Goal: Answer question/provide support: Answer question/provide support

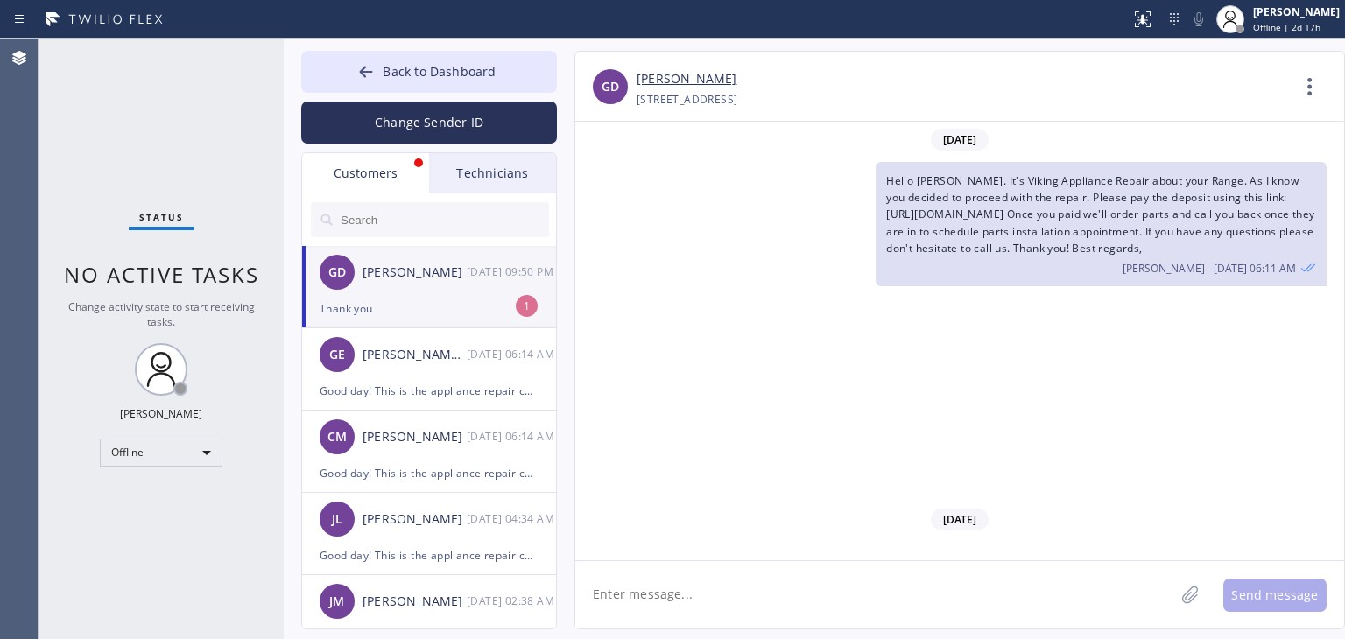
scroll to position [1606, 0]
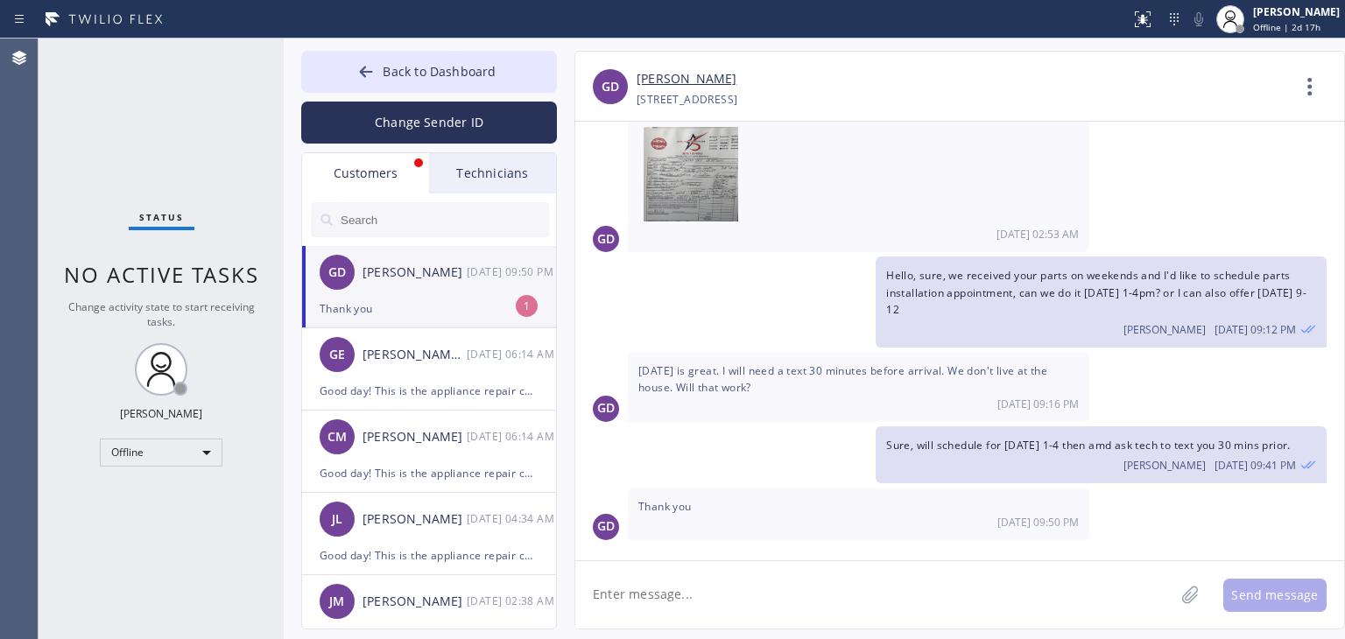
click at [518, 317] on div "Thank you" at bounding box center [429, 309] width 219 height 20
click at [455, 55] on button "Back to Dashboard" at bounding box center [429, 72] width 256 height 42
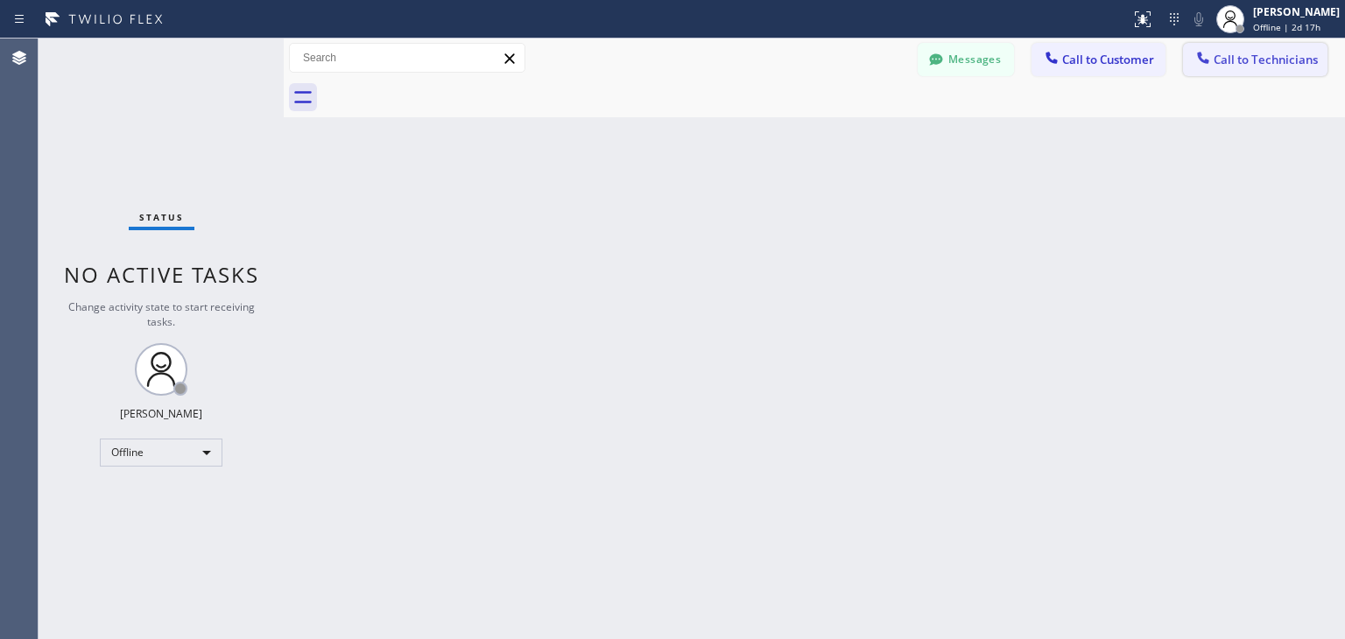
click at [1302, 67] on span "Call to Technicians" at bounding box center [1265, 60] width 104 height 16
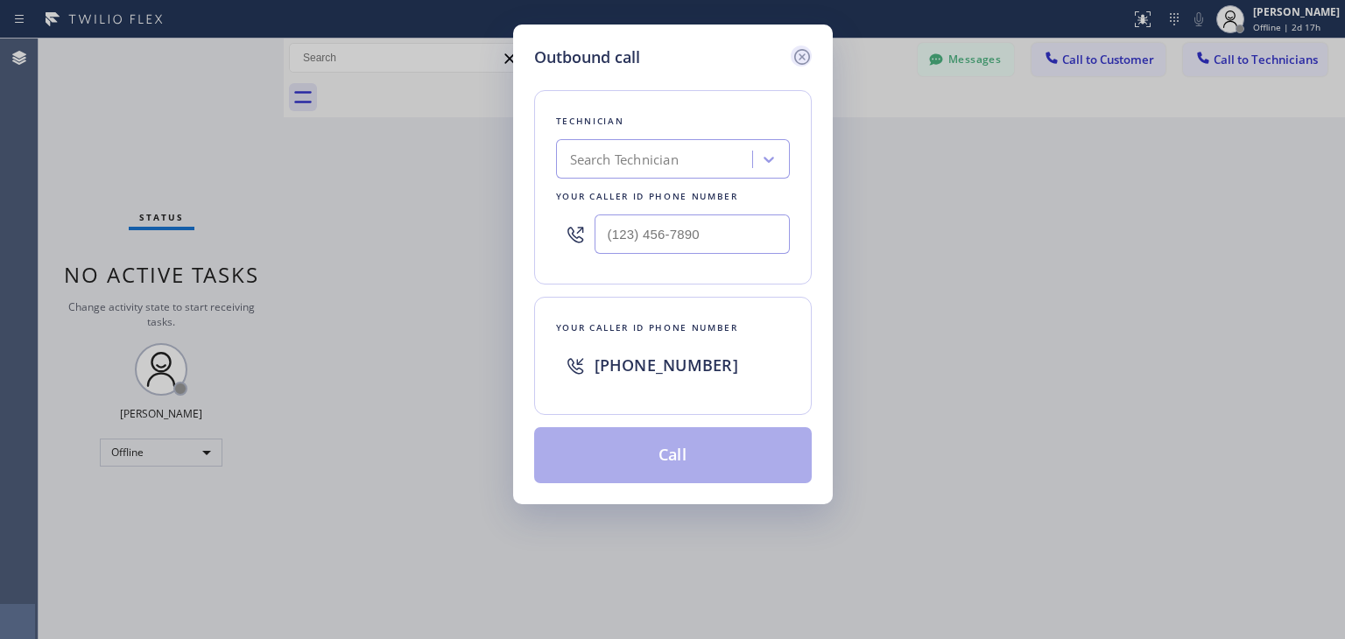
click at [801, 55] on icon at bounding box center [801, 56] width 21 height 21
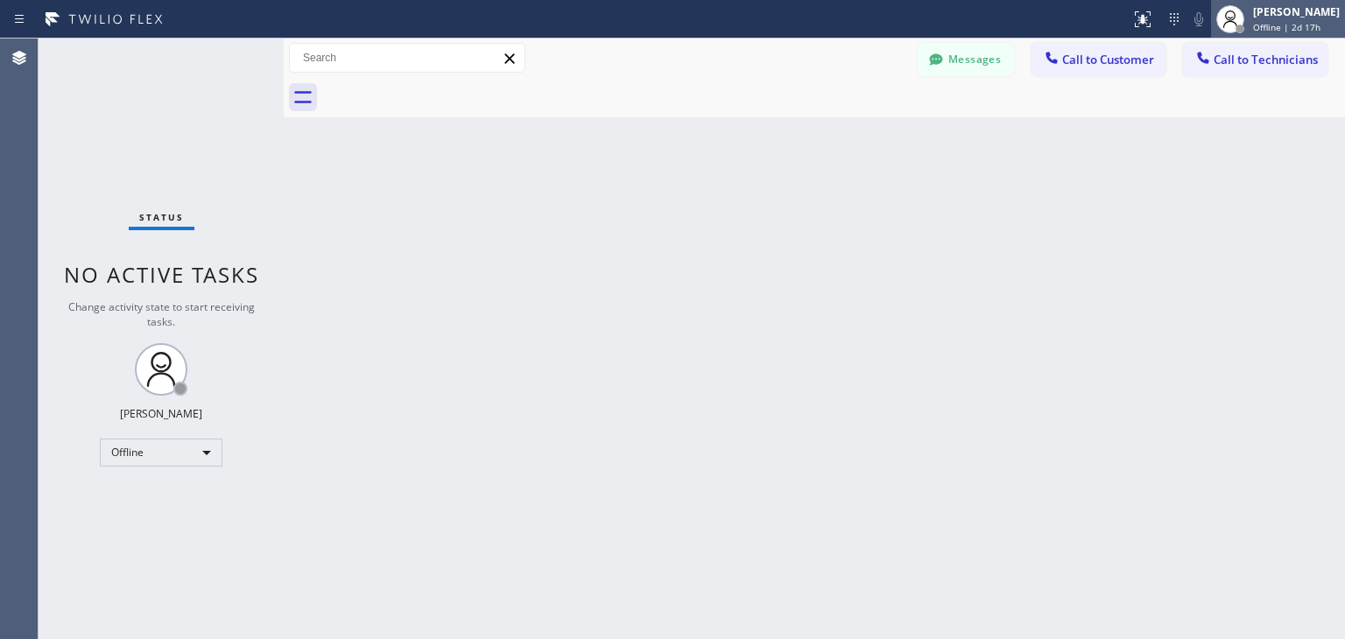
click at [1293, 21] on span "Offline | 2d 17h" at bounding box center [1286, 27] width 67 height 12
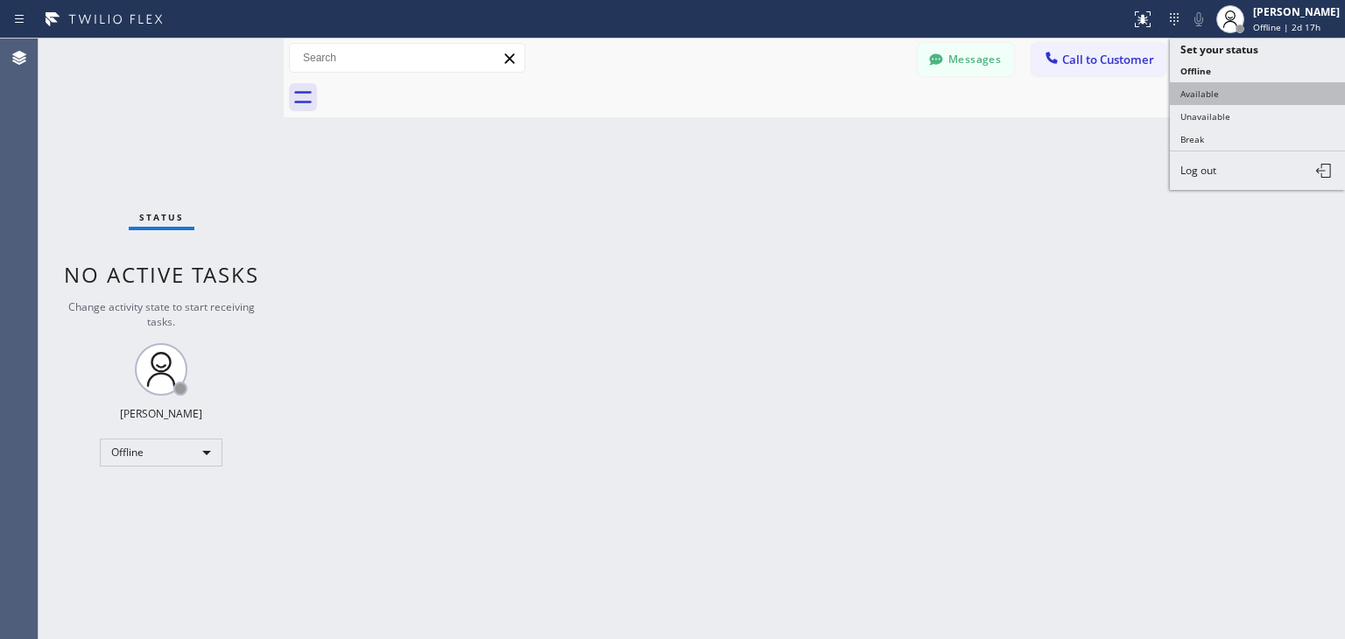
click at [1256, 87] on button "Available" at bounding box center [1257, 93] width 175 height 23
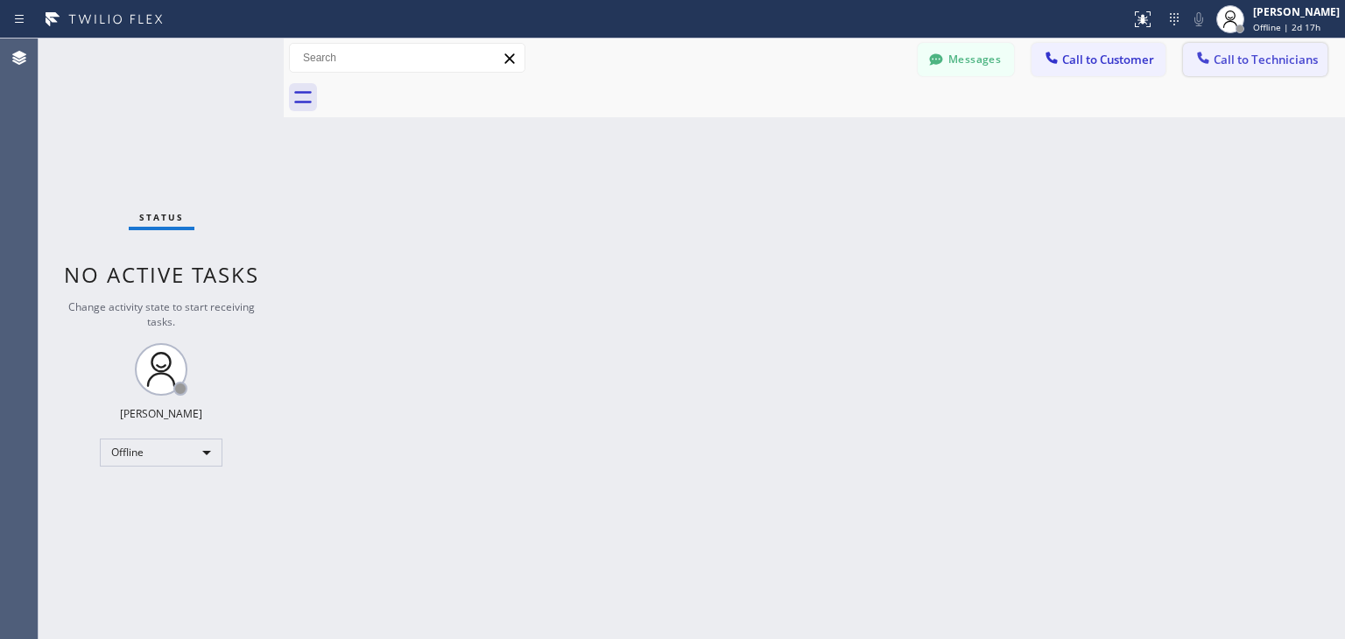
click at [1292, 57] on span "Call to Technicians" at bounding box center [1265, 60] width 104 height 16
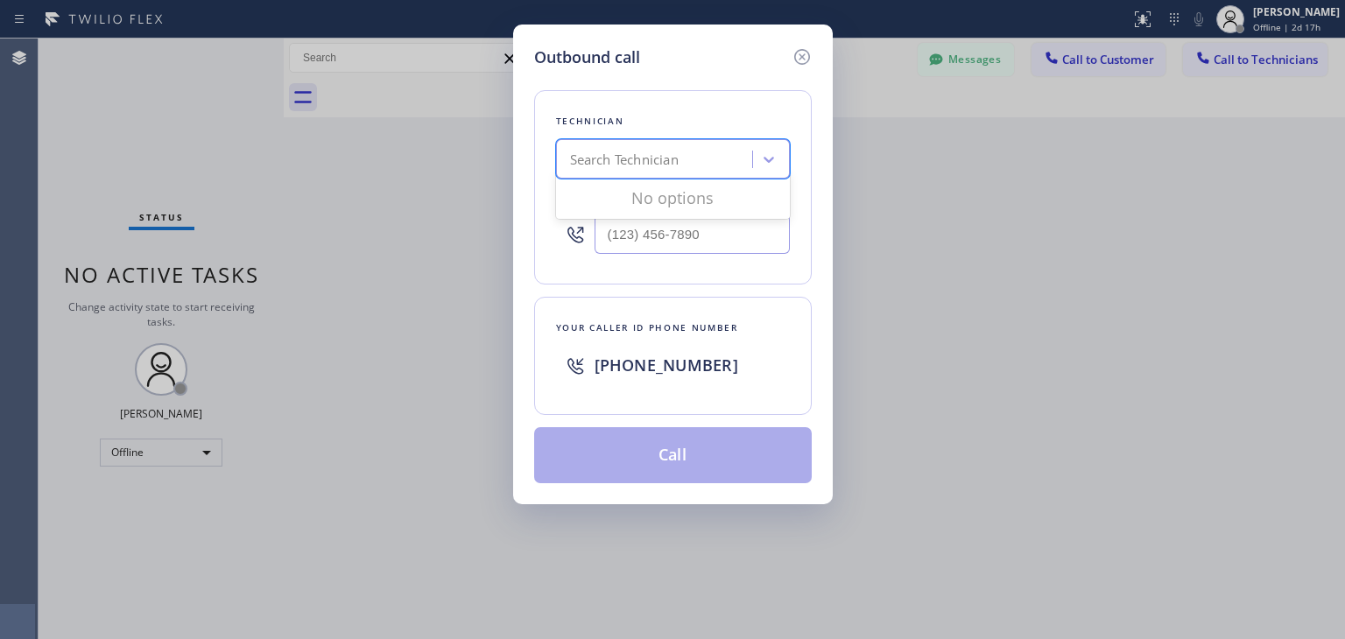
click at [729, 141] on div "Search Technician" at bounding box center [673, 158] width 234 height 39
type input "t"
type input "roman"
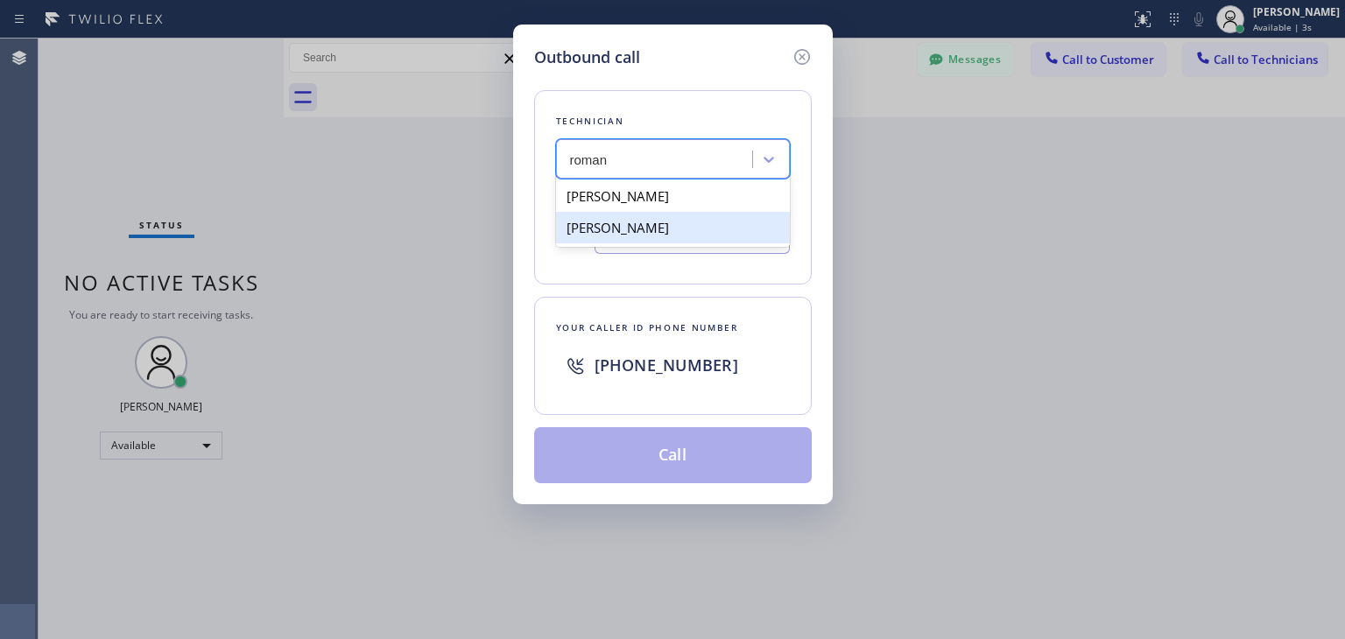
drag, startPoint x: 636, startPoint y: 200, endPoint x: 644, endPoint y: 233, distance: 33.3
click at [644, 233] on div "[PERSON_NAME]" at bounding box center [673, 212] width 234 height 70
click at [644, 233] on div "[PERSON_NAME]" at bounding box center [673, 228] width 234 height 32
type input "[PHONE_NUMBER]"
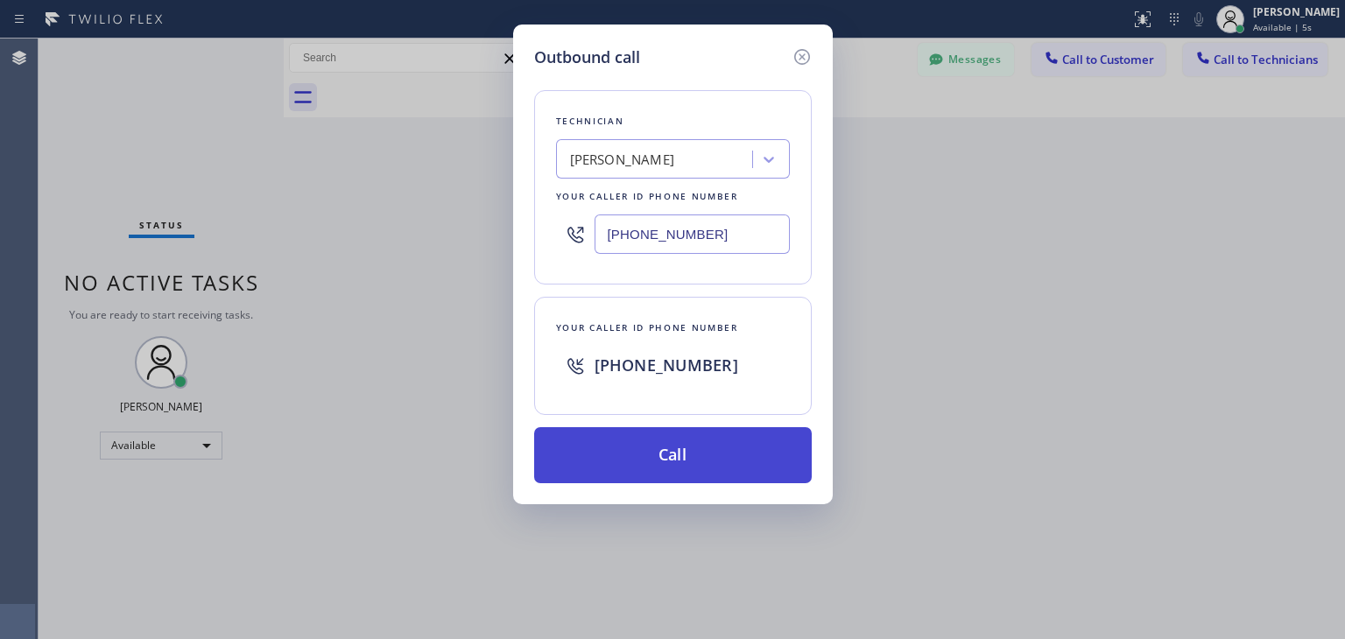
click at [676, 470] on button "Call" at bounding box center [672, 455] width 277 height 56
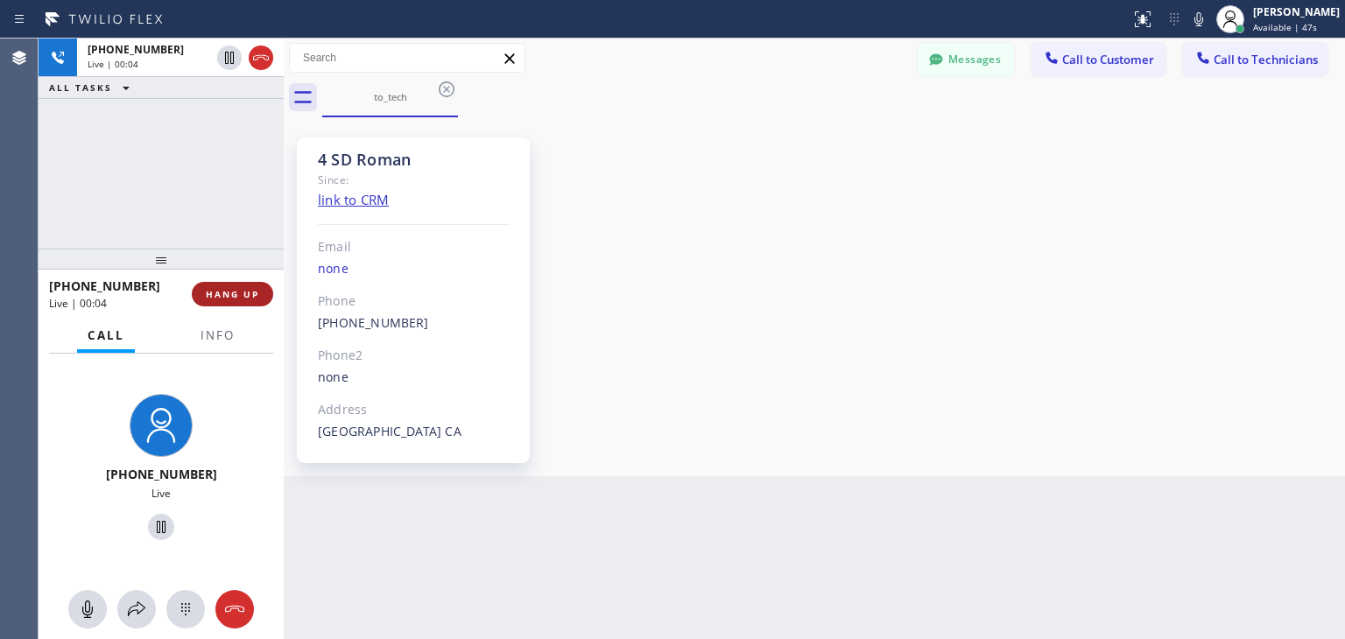
click at [215, 297] on span "HANG UP" at bounding box center [232, 294] width 53 height 12
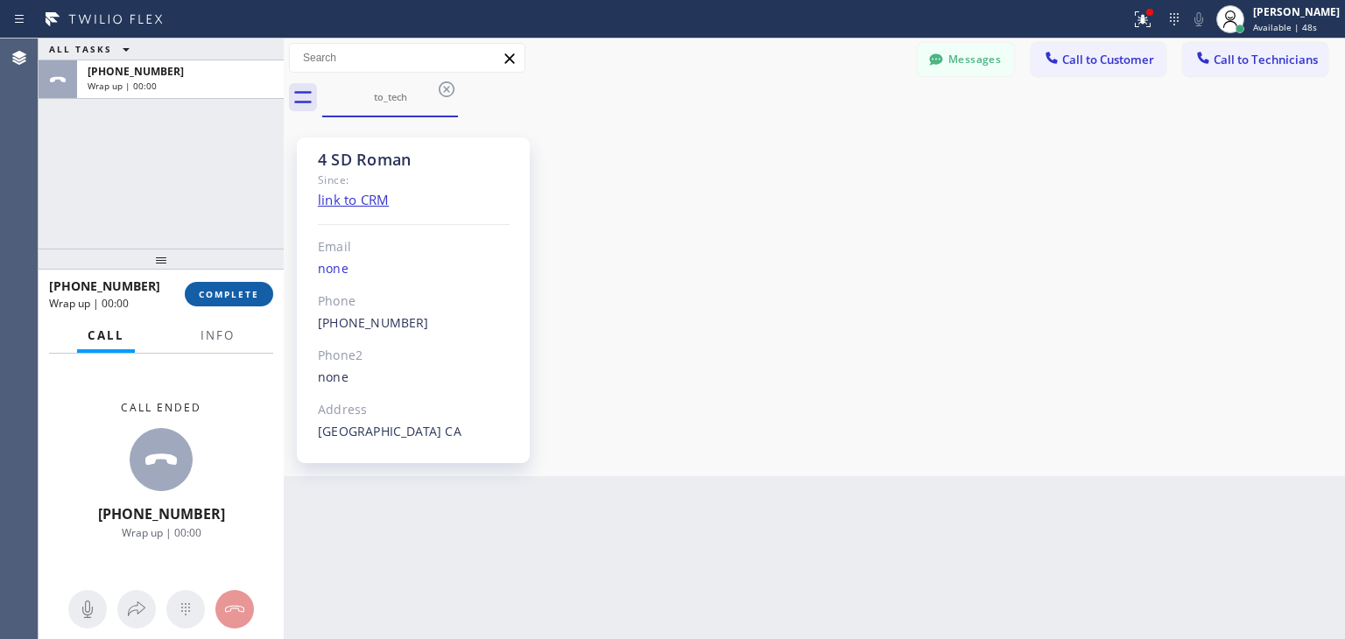
click at [242, 287] on button "COMPLETE" at bounding box center [229, 294] width 88 height 25
